Goal: Transaction & Acquisition: Purchase product/service

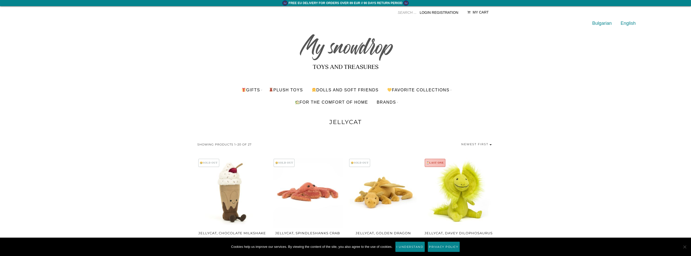
click at [433, 15] on link "Login Registration" at bounding box center [439, 12] width 39 height 4
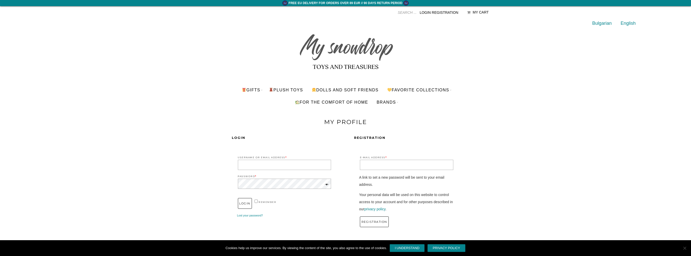
click at [270, 167] on input "Username or Email Address *" at bounding box center [284, 165] width 93 height 10
type input "oriaas@gmail.com"
click at [251, 207] on button "Login" at bounding box center [249, 203] width 22 height 11
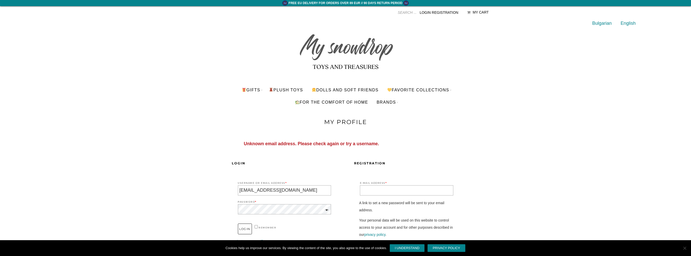
click at [386, 196] on input "E-mail address *" at bounding box center [406, 190] width 93 height 10
type input "oriaas@gmail.com"
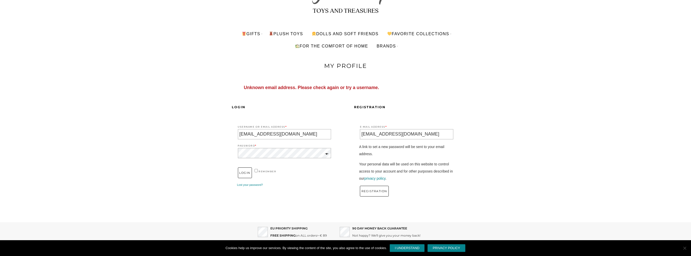
scroll to position [77, 0]
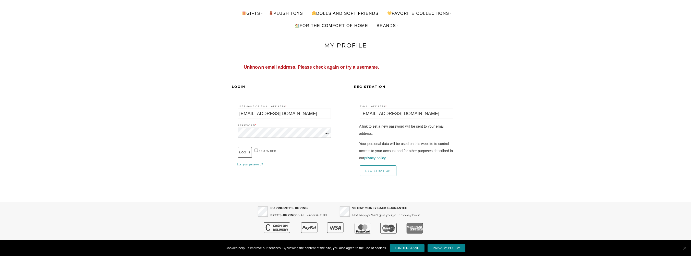
click at [376, 176] on button "registration" at bounding box center [378, 170] width 36 height 11
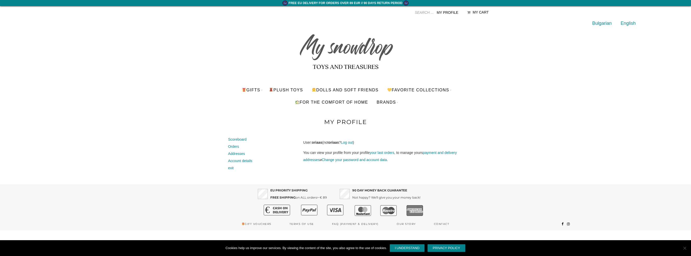
click at [448, 15] on link "My profile" at bounding box center [448, 12] width 22 height 4
click at [377, 155] on link "your last orders" at bounding box center [382, 153] width 25 height 4
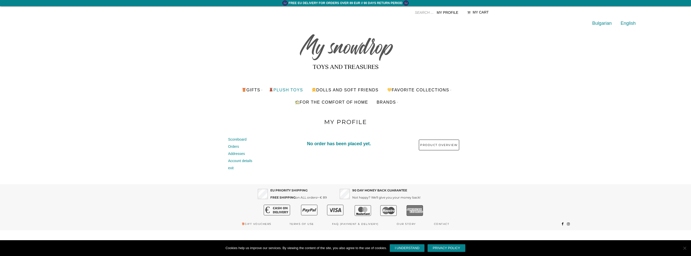
click at [265, 93] on link "PLUSH TOYS" at bounding box center [286, 90] width 42 height 12
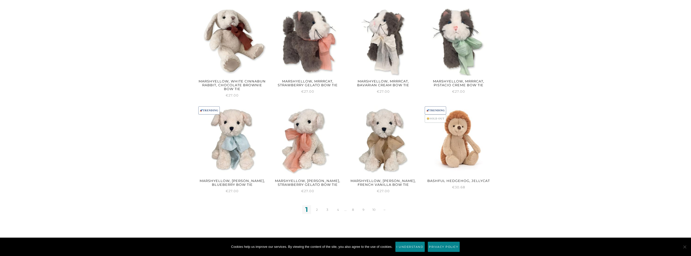
scroll to position [619, 0]
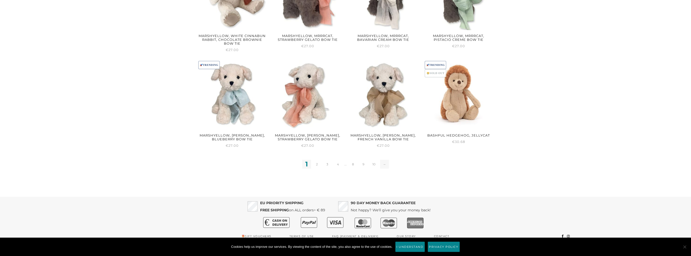
click at [387, 161] on link "→" at bounding box center [384, 164] width 9 height 9
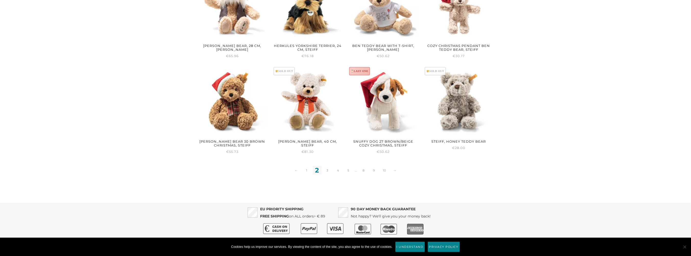
scroll to position [608, 0]
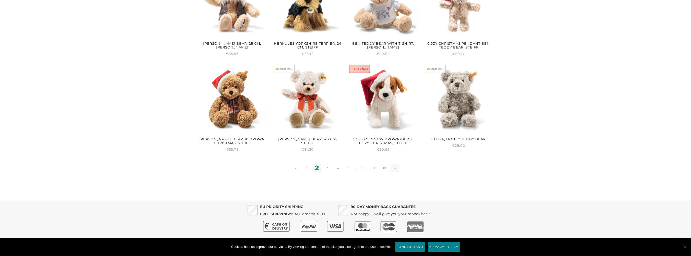
click at [398, 164] on link "→" at bounding box center [395, 168] width 9 height 9
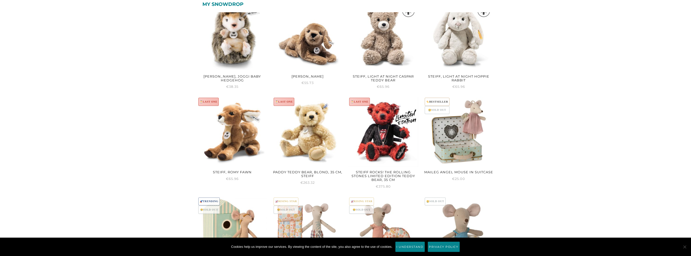
scroll to position [383, 0]
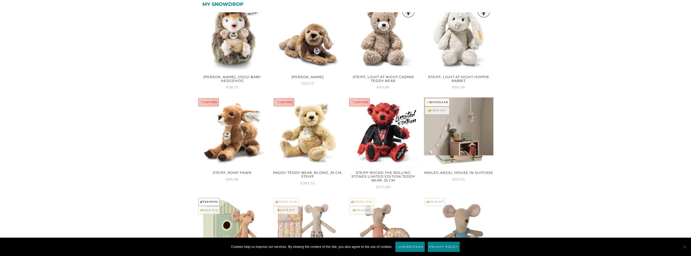
click at [468, 126] on img at bounding box center [459, 126] width 70 height 58
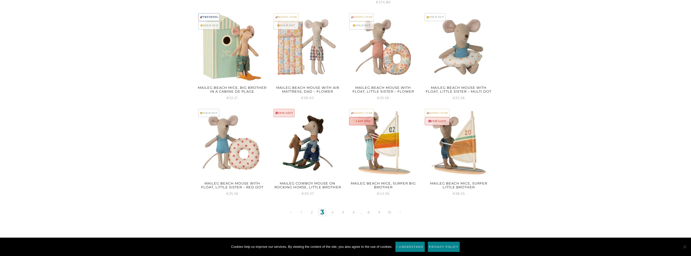
scroll to position [587, 0]
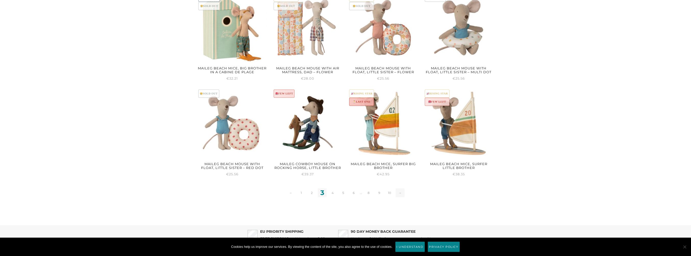
click at [399, 188] on link "→" at bounding box center [400, 192] width 9 height 9
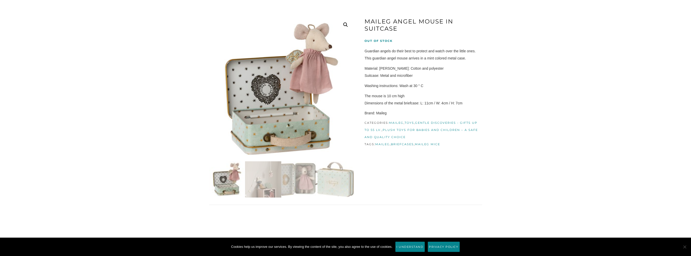
scroll to position [77, 0]
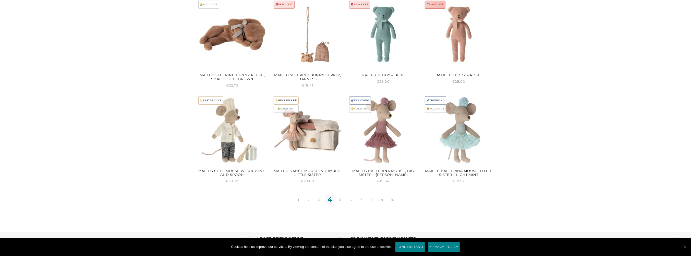
scroll to position [612, 0]
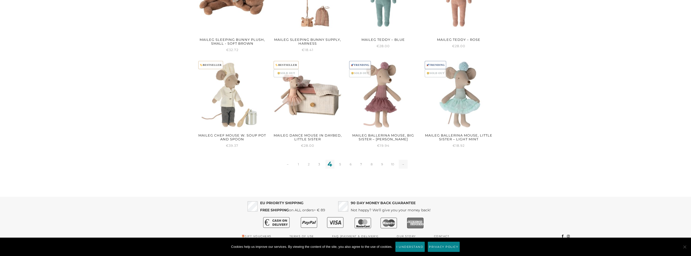
click at [402, 161] on link "→" at bounding box center [403, 164] width 9 height 9
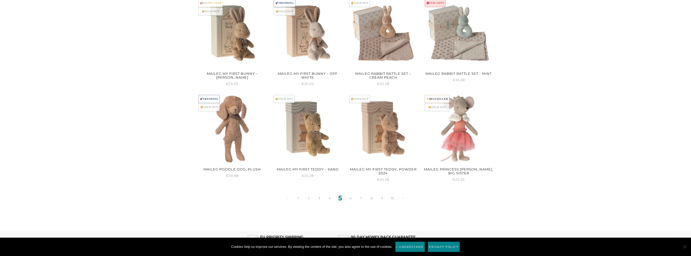
scroll to position [587, 0]
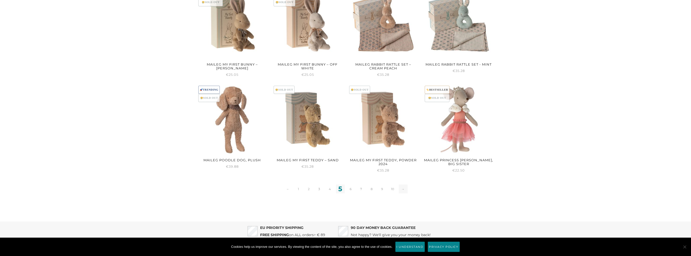
click at [406, 185] on link "→" at bounding box center [403, 189] width 9 height 9
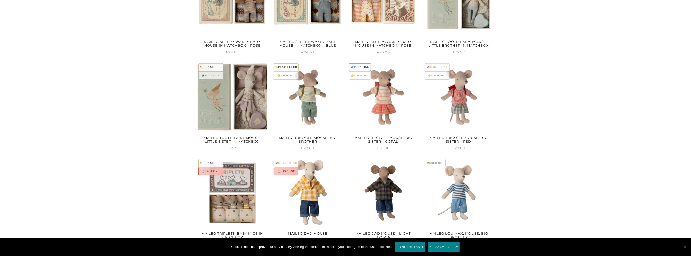
scroll to position [587, 0]
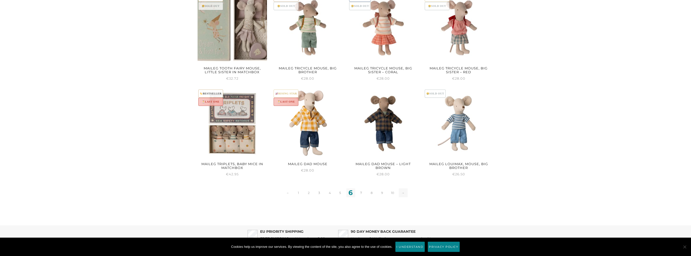
click at [405, 188] on link "→" at bounding box center [403, 192] width 9 height 9
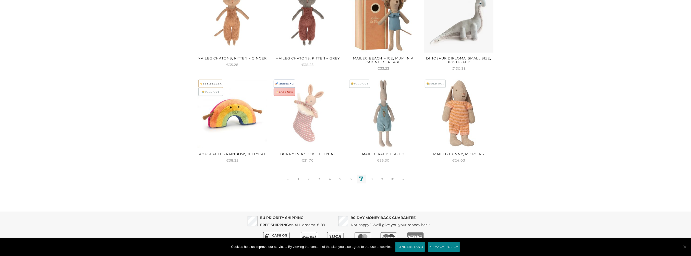
scroll to position [608, 0]
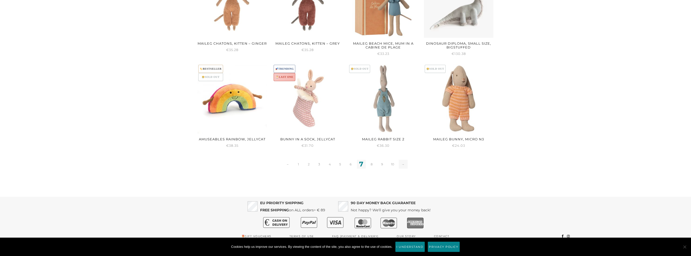
click at [405, 160] on link "→" at bounding box center [403, 164] width 9 height 9
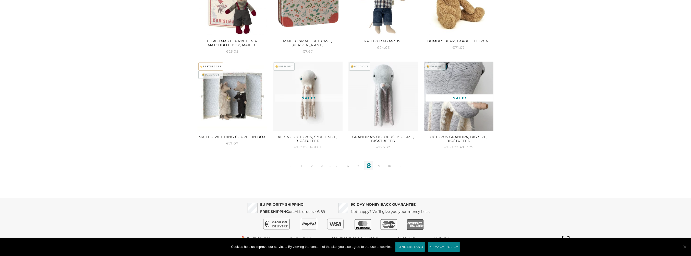
scroll to position [612, 0]
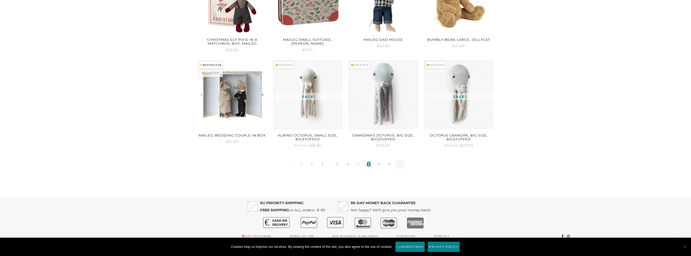
click at [402, 160] on link "→" at bounding box center [400, 164] width 9 height 9
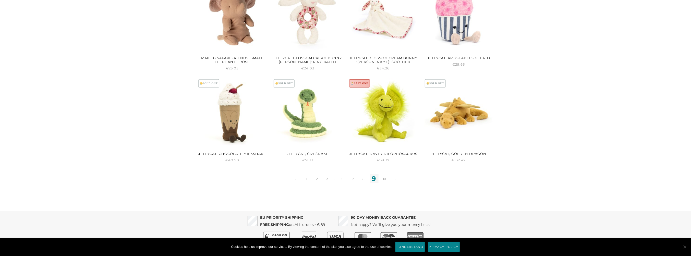
scroll to position [608, 0]
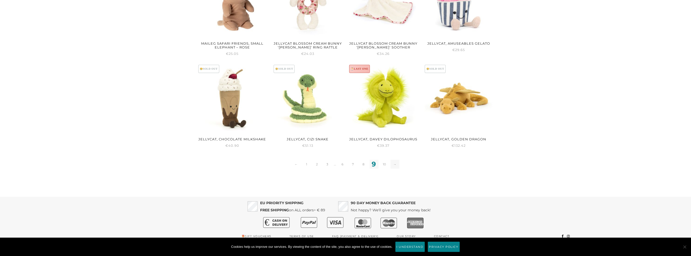
click at [397, 161] on link "→" at bounding box center [395, 164] width 9 height 9
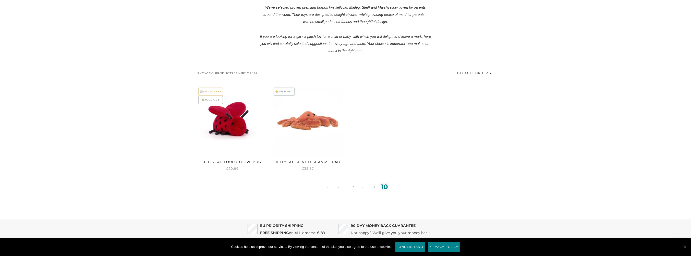
scroll to position [204, 0]
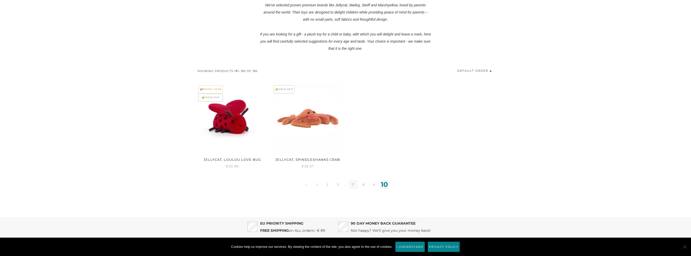
click at [355, 180] on link "7" at bounding box center [353, 184] width 9 height 9
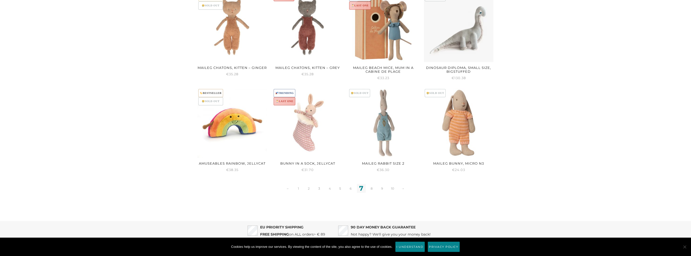
scroll to position [608, 0]
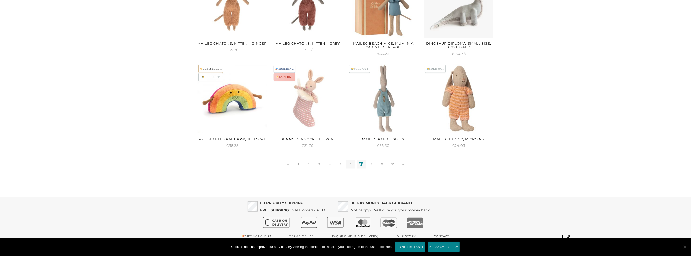
click at [351, 160] on link "6" at bounding box center [350, 164] width 9 height 9
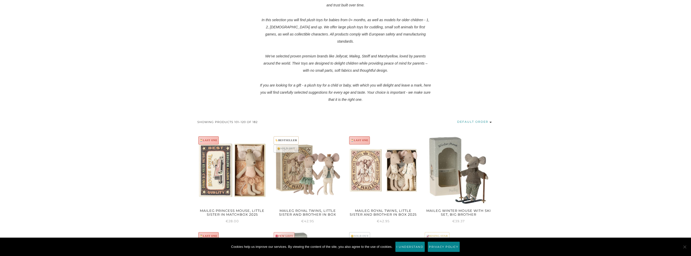
scroll to position [179, 0]
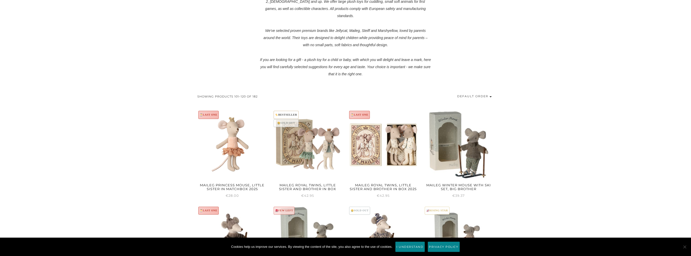
click at [235, 157] on img at bounding box center [233, 145] width 70 height 70
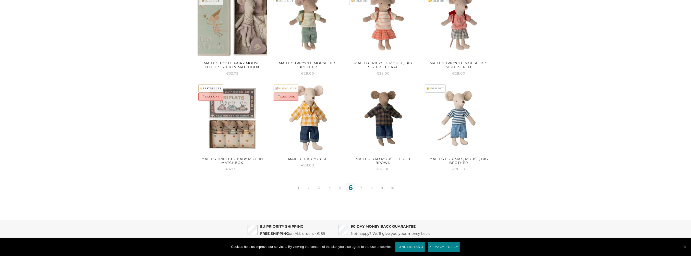
scroll to position [612, 0]
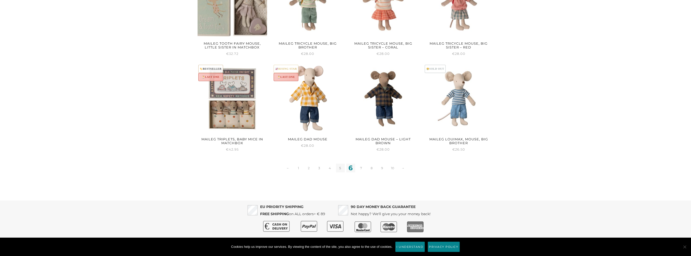
click at [338, 164] on link "5" at bounding box center [340, 168] width 9 height 9
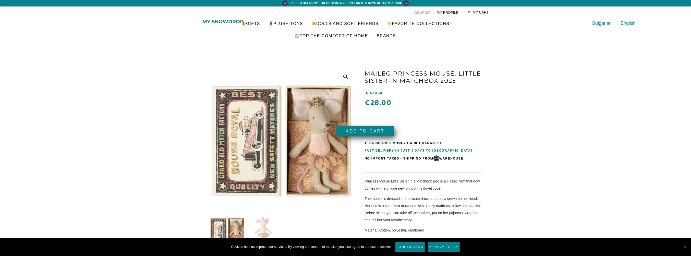
click at [366, 131] on button "Add to Cart" at bounding box center [364, 131] width 57 height 10
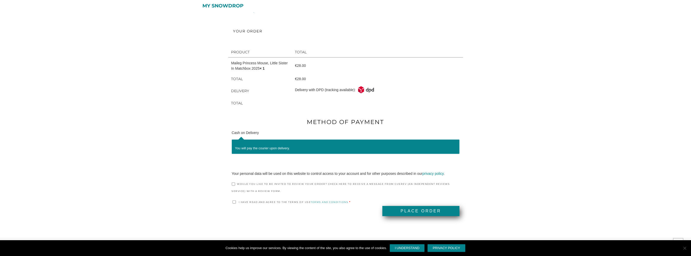
scroll to position [193, 0]
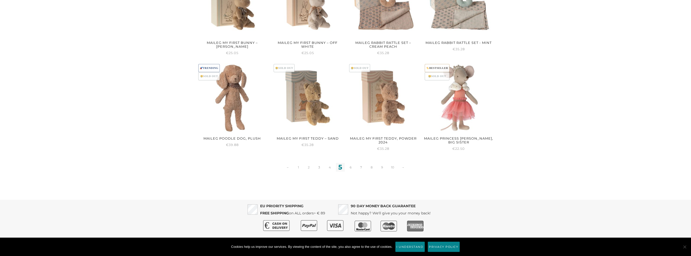
scroll to position [612, 0]
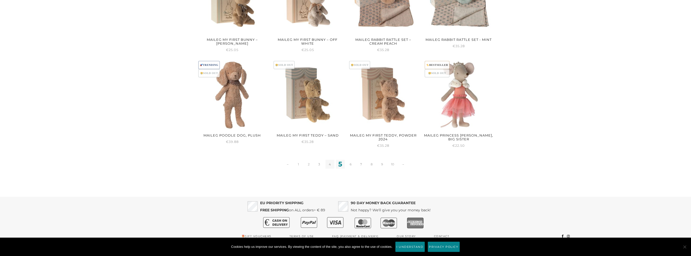
click at [333, 160] on link "4" at bounding box center [329, 164] width 9 height 9
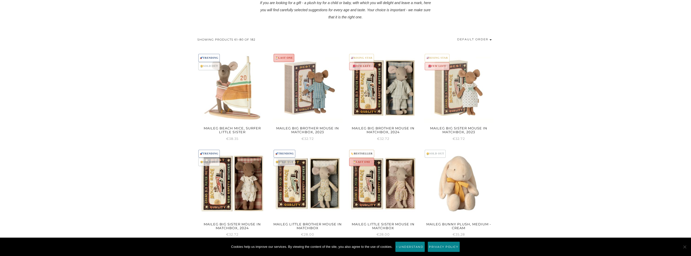
scroll to position [255, 0]
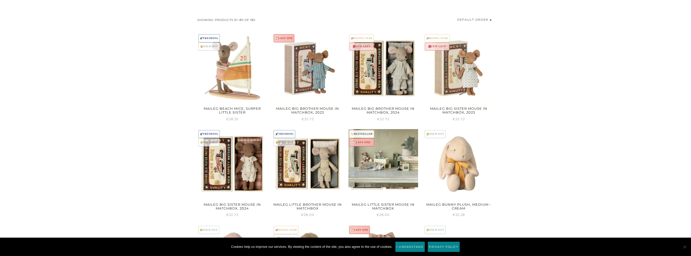
click at [385, 165] on img at bounding box center [383, 158] width 70 height 58
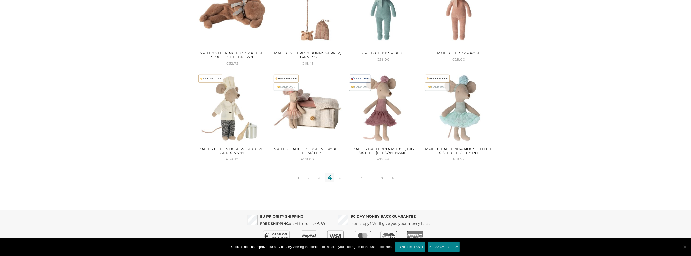
scroll to position [612, 0]
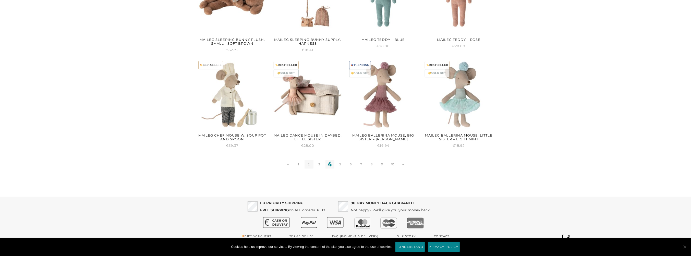
click at [309, 160] on link "2" at bounding box center [308, 164] width 9 height 9
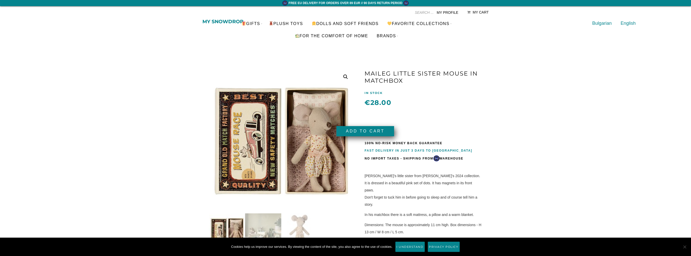
click at [352, 133] on button "Add to Cart" at bounding box center [364, 131] width 57 height 10
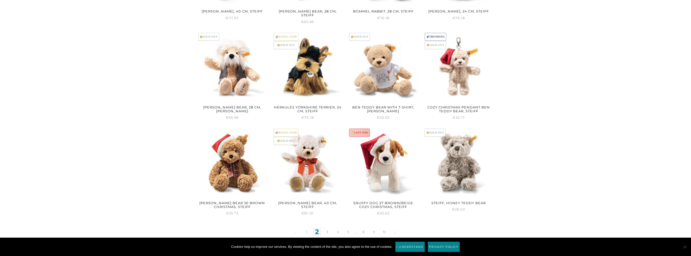
scroll to position [608, 0]
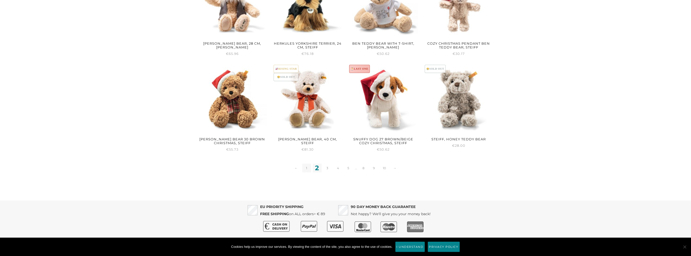
click at [309, 164] on link "1" at bounding box center [306, 168] width 9 height 9
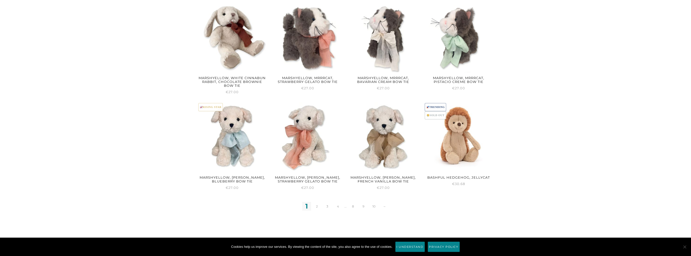
scroll to position [587, 0]
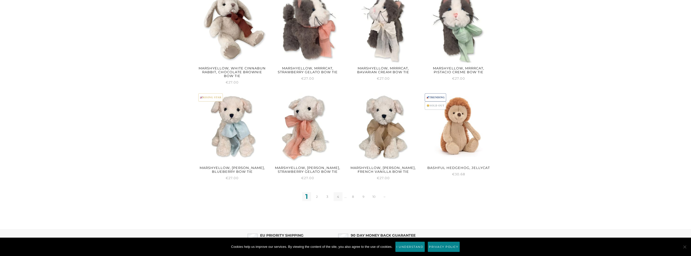
click at [335, 192] on link "4" at bounding box center [338, 196] width 9 height 9
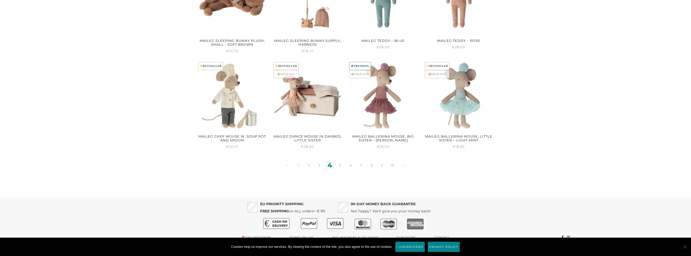
scroll to position [612, 0]
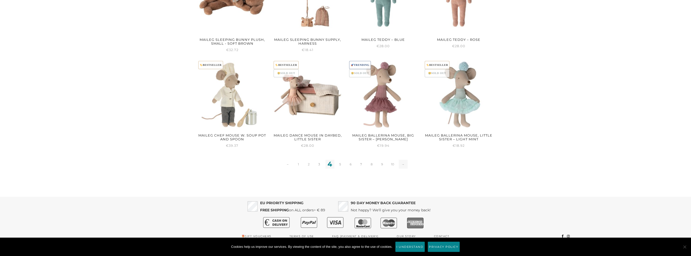
click at [402, 160] on link "→" at bounding box center [403, 164] width 9 height 9
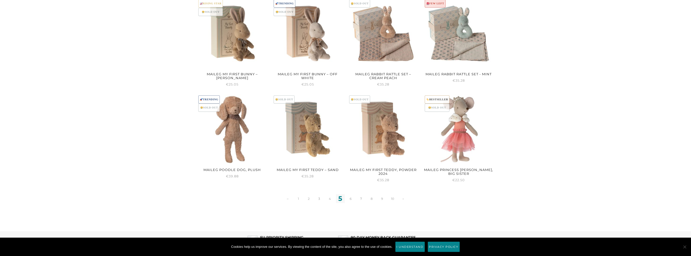
scroll to position [612, 0]
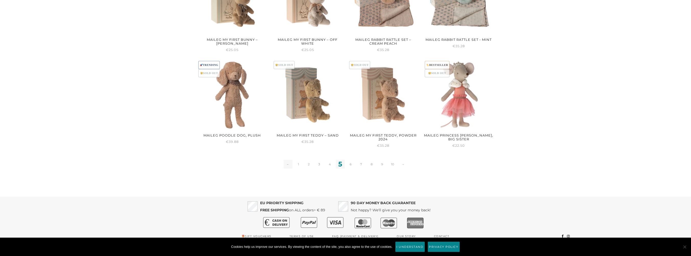
click at [286, 160] on link "←" at bounding box center [288, 164] width 9 height 9
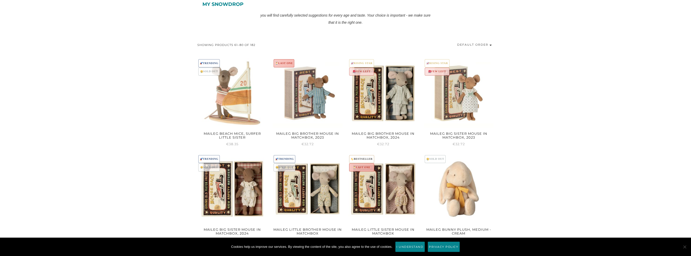
scroll to position [230, 0]
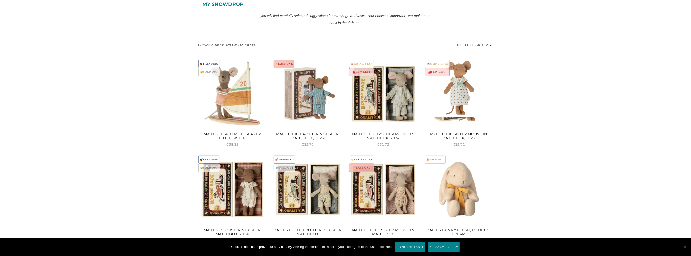
click at [445, 104] on img at bounding box center [459, 88] width 70 height 58
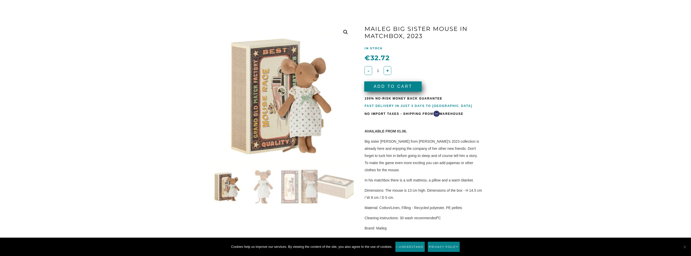
scroll to position [77, 0]
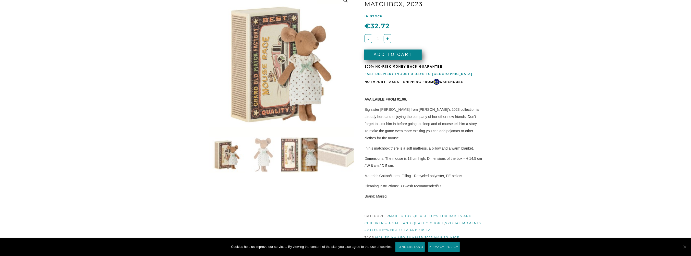
click at [307, 167] on img at bounding box center [299, 155] width 36 height 36
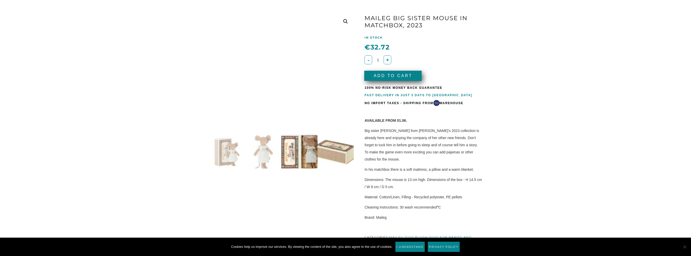
scroll to position [26, 0]
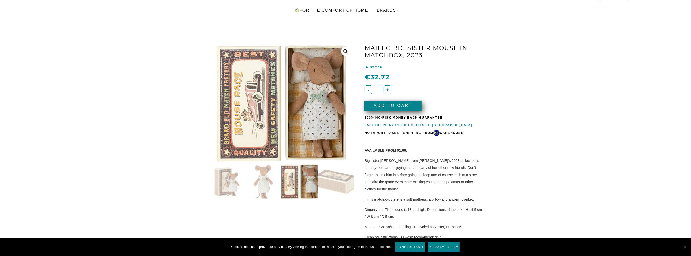
click at [397, 109] on button "Add to Cart" at bounding box center [392, 106] width 57 height 10
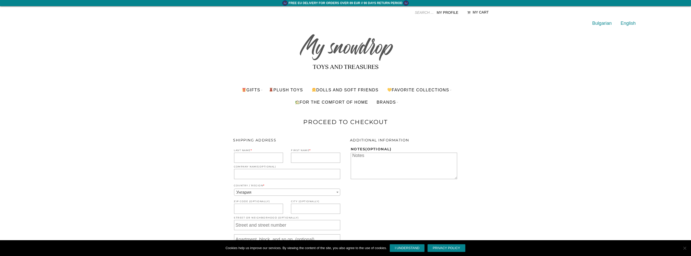
click at [253, 157] on input "Last name *" at bounding box center [258, 158] width 49 height 10
type input "Szabon"
type input "Gábor"
type input "Felsővárosi Plébánia"
type input "1222"
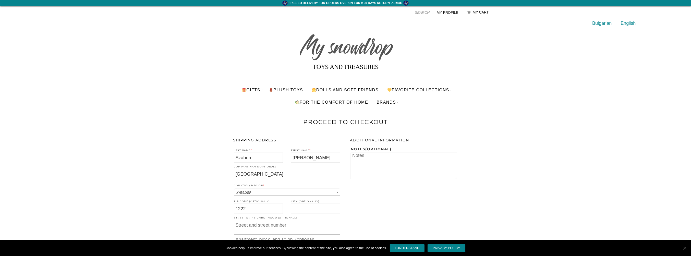
type input "[GEOGRAPHIC_DATA]"
type input "Pannónia utca 48."
type input "-"
type input "[PHONE_NUMBER]"
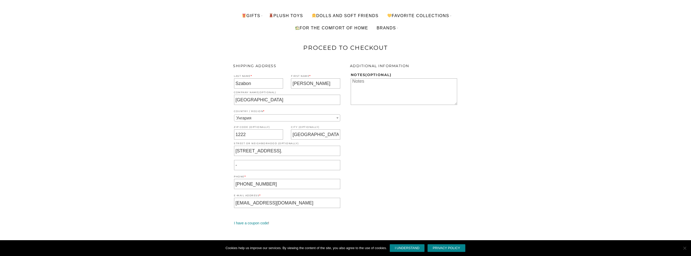
scroll to position [77, 0]
drag, startPoint x: 290, startPoint y: 100, endPoint x: 175, endPoint y: 111, distance: 115.9
click at [175, 111] on body "FREE EU DELIVERY FOR ORDERS OVER 89 EUR // 90 DAYS RETURN PERIOD Finalizing an …" at bounding box center [345, 60] width 691 height 256
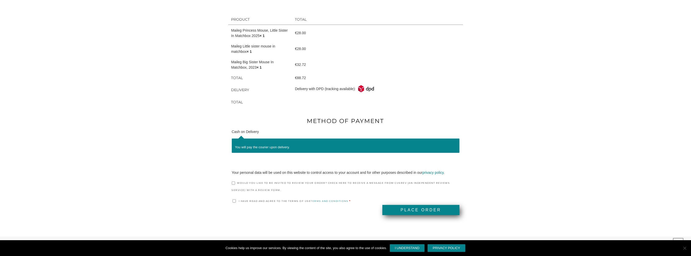
scroll to position [332, 0]
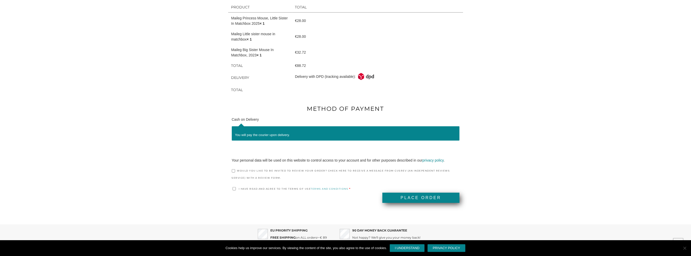
type input "-"
click at [233, 172] on input "Would you like to be invited to review your order? Check here to receive a mess…" at bounding box center [233, 170] width 3 height 3
checkbox input "true"
click at [233, 189] on input "I have read and agree to the terms of use terms and conditions *" at bounding box center [234, 188] width 3 height 3
checkbox input "true"
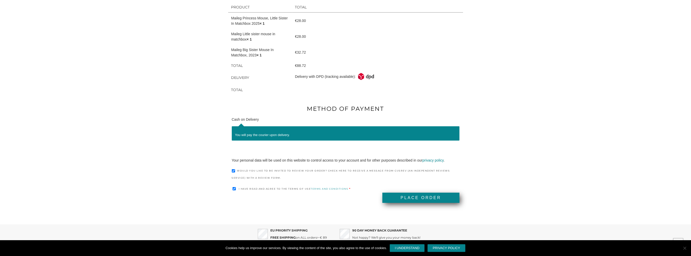
click at [255, 140] on div "You will pay the courier upon delivery." at bounding box center [346, 133] width 228 height 14
drag, startPoint x: 251, startPoint y: 135, endPoint x: 246, endPoint y: 133, distance: 5.9
click at [251, 135] on p "You will pay the courier upon delivery." at bounding box center [345, 134] width 221 height 5
click at [243, 120] on label "Cash on Delivery" at bounding box center [245, 119] width 27 height 4
click at [0, 0] on input "Cash on Delivery" at bounding box center [0, 0] width 0 height 0
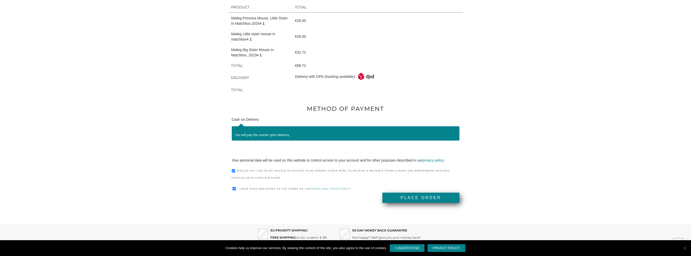
click at [399, 198] on button "PLACE ORDER" at bounding box center [420, 198] width 77 height 10
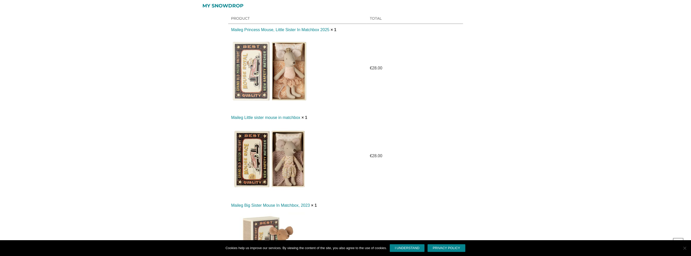
scroll to position [153, 0]
